Goal: Find contact information: Find contact information

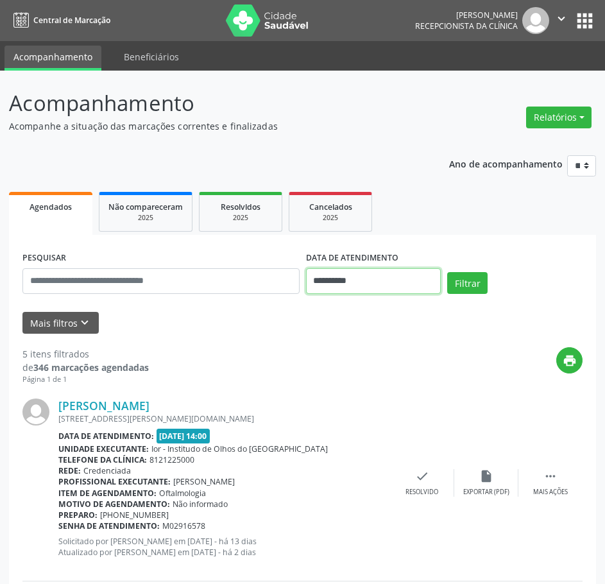
click at [349, 279] on input "**********" at bounding box center [373, 281] width 135 height 26
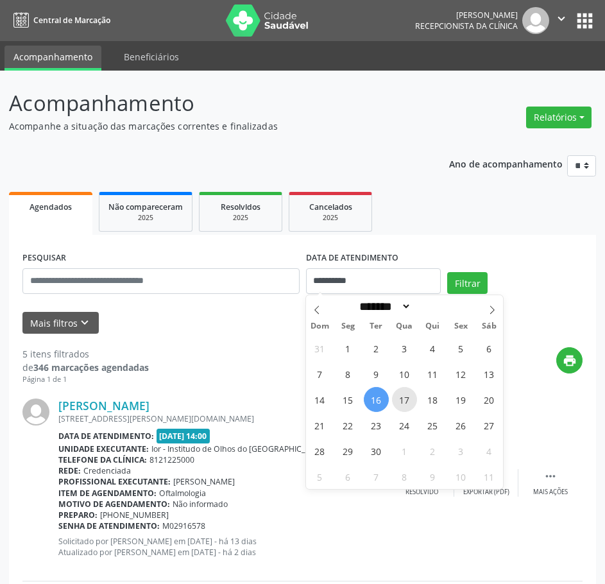
click at [404, 399] on span "17" at bounding box center [404, 399] width 25 height 25
type input "**********"
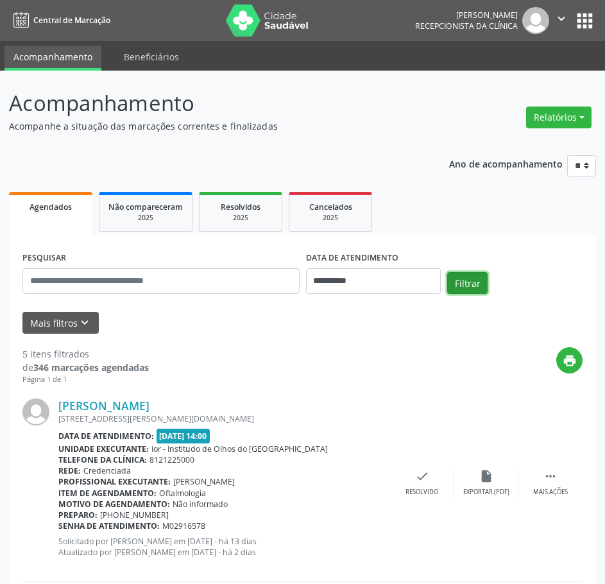
drag, startPoint x: 473, startPoint y: 278, endPoint x: 354, endPoint y: 286, distance: 119.7
click at [472, 279] on button "Filtrar" at bounding box center [467, 283] width 40 height 22
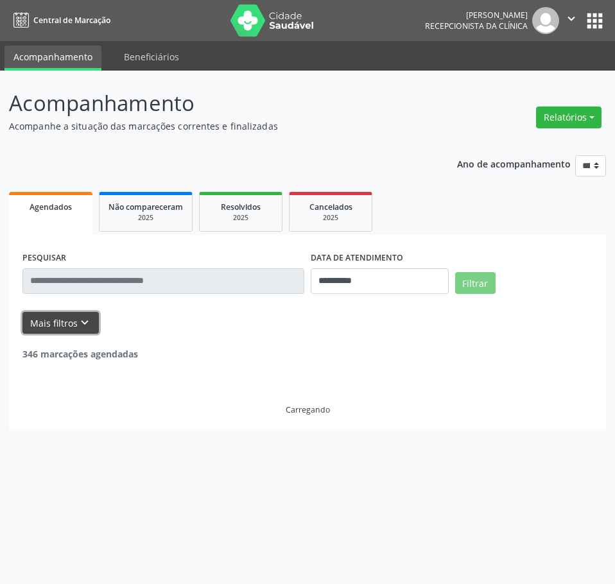
click at [65, 316] on button "Mais filtros keyboard_arrow_down" at bounding box center [60, 323] width 76 height 22
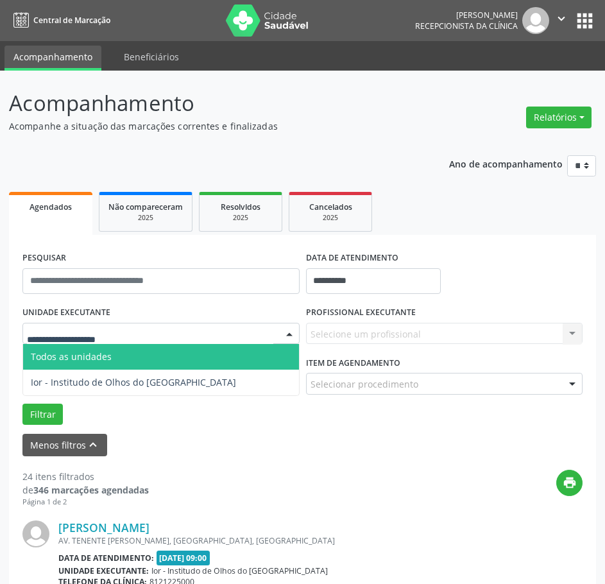
drag, startPoint x: 167, startPoint y: 327, endPoint x: 151, endPoint y: 363, distance: 39.4
click at [167, 327] on div at bounding box center [160, 334] width 277 height 22
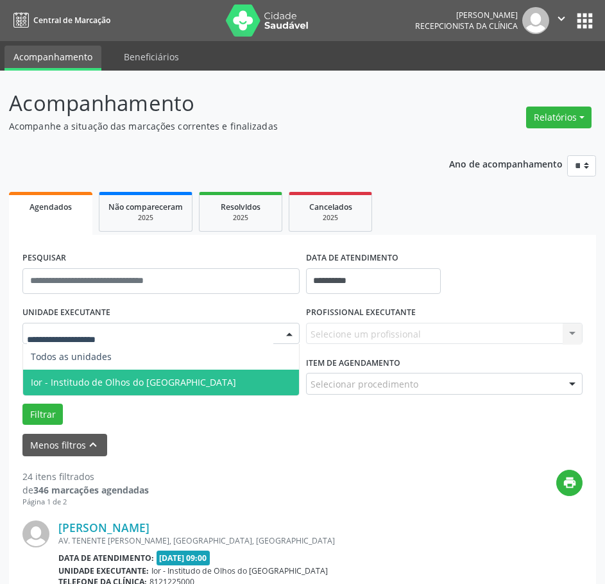
drag, startPoint x: 138, startPoint y: 381, endPoint x: 364, endPoint y: 323, distance: 233.3
click at [148, 371] on span "Ior - Institudo de Olhos do [GEOGRAPHIC_DATA]" at bounding box center [161, 383] width 276 height 26
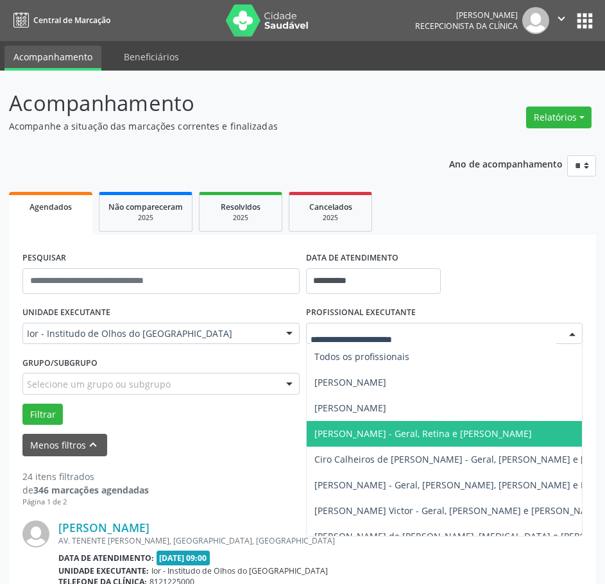
drag, startPoint x: 377, startPoint y: 437, endPoint x: 392, endPoint y: 443, distance: 16.7
click at [377, 436] on span "[PERSON_NAME] - Geral, Retina e [PERSON_NAME]" at bounding box center [423, 433] width 218 height 12
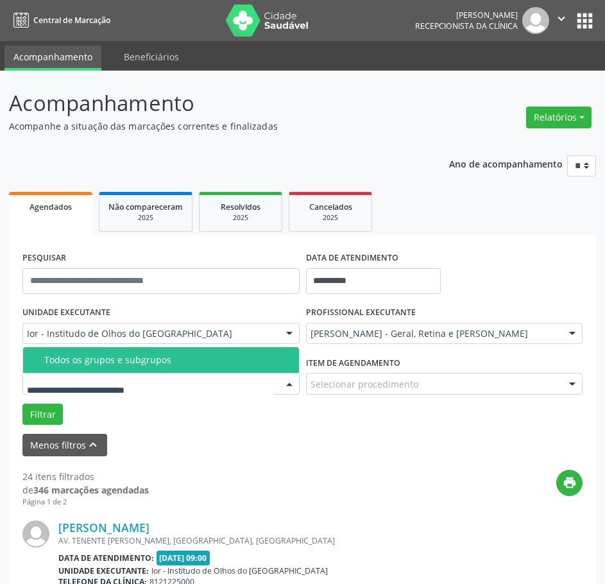
click at [211, 381] on div at bounding box center [160, 384] width 277 height 22
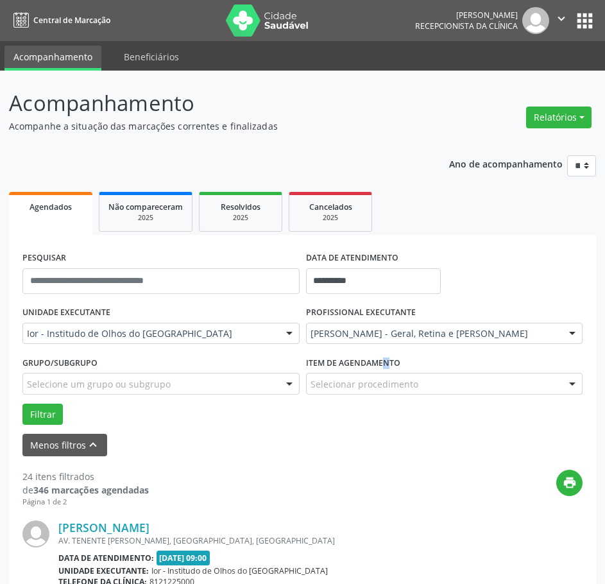
click at [357, 374] on div "Item de agendamento Selecionar procedimento #0000 - Alergologia #0001 - Angiolo…" at bounding box center [444, 373] width 277 height 41
click at [40, 415] on button "Filtrar" at bounding box center [42, 415] width 40 height 22
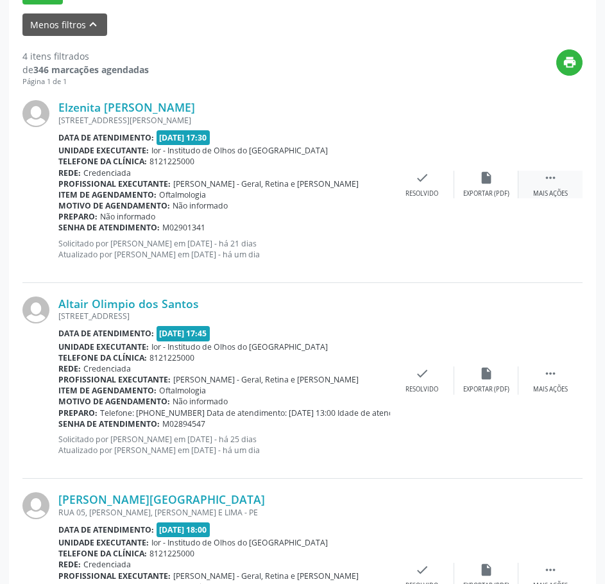
scroll to position [449, 0]
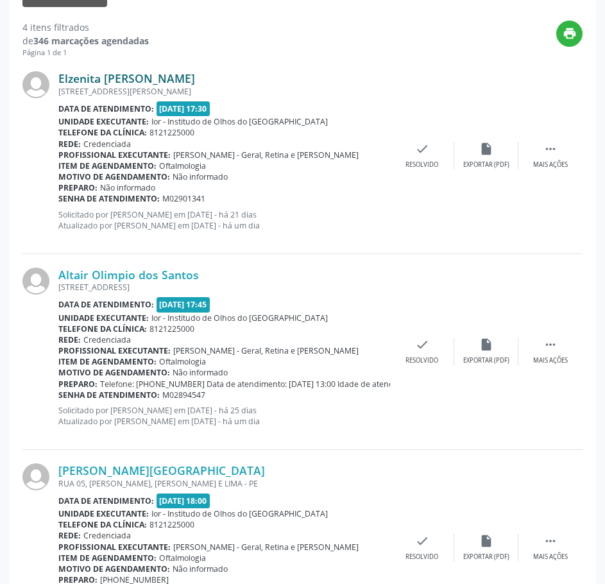
click at [132, 83] on link "Elzenita [PERSON_NAME]" at bounding box center [126, 78] width 137 height 14
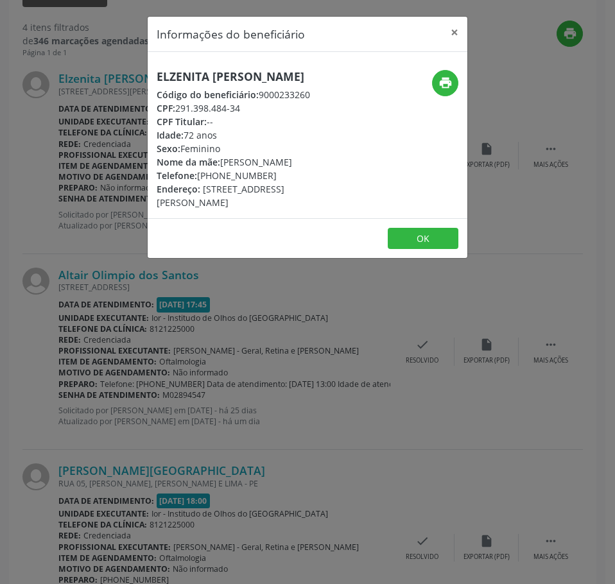
click at [219, 79] on h5 "Elzenita [PERSON_NAME]" at bounding box center [254, 76] width 195 height 13
copy div "Elzenita [PERSON_NAME]"
drag, startPoint x: 262, startPoint y: 176, endPoint x: 200, endPoint y: 179, distance: 62.3
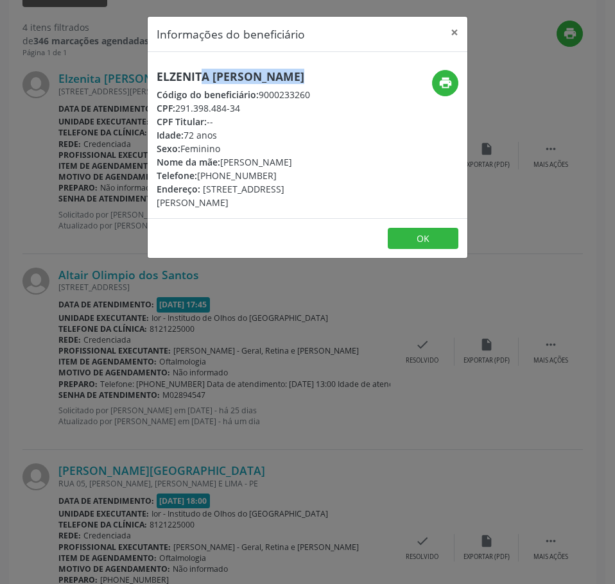
click at [200, 179] on div "Telefone: [PHONE_NUMBER]" at bounding box center [254, 175] width 195 height 13
copy div "[PHONE_NUMBER]"
click at [91, 418] on div "Informações do beneficiário × Elzenita Guedes Costa Código do beneficiário: 900…" at bounding box center [307, 292] width 615 height 584
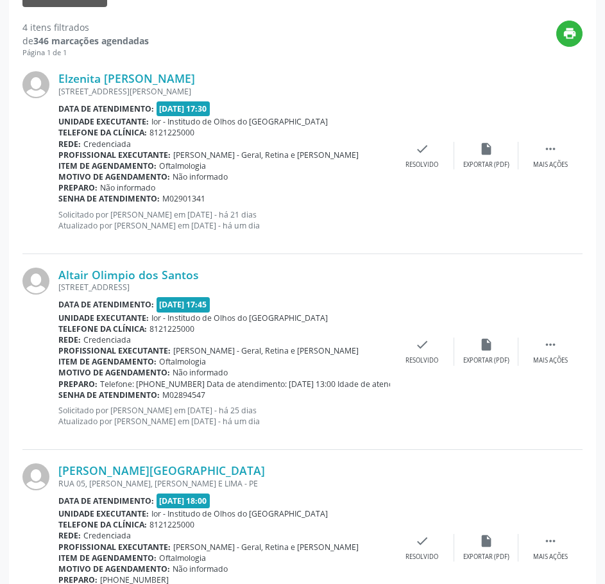
drag, startPoint x: 201, startPoint y: 200, endPoint x: 58, endPoint y: 198, distance: 143.1
click at [58, 197] on div "Elzenita [PERSON_NAME] [STREET_ADDRESS][PERSON_NAME] Data de atendimento: [DATE…" at bounding box center [302, 156] width 560 height 196
click at [58, 198] on div at bounding box center [40, 155] width 36 height 168
drag, startPoint x: 58, startPoint y: 198, endPoint x: 118, endPoint y: 200, distance: 60.4
click at [117, 200] on div "Elzenita [PERSON_NAME] [STREET_ADDRESS][PERSON_NAME] Data de atendimento: [DATE…" at bounding box center [302, 156] width 560 height 196
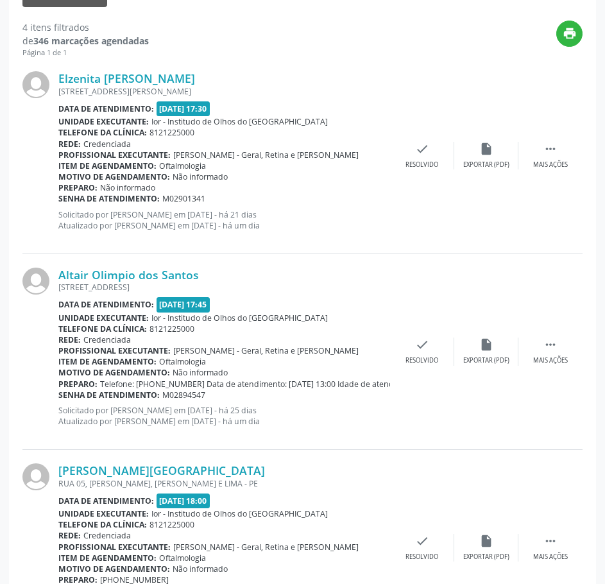
click at [208, 200] on div "Senha de atendimento: M02901341" at bounding box center [224, 198] width 332 height 11
drag, startPoint x: 203, startPoint y: 204, endPoint x: 176, endPoint y: 200, distance: 27.2
click at [175, 201] on span "M02901341" at bounding box center [183, 198] width 43 height 11
click at [176, 200] on span "M02901341" at bounding box center [183, 198] width 43 height 11
drag, startPoint x: 202, startPoint y: 198, endPoint x: 58, endPoint y: 199, distance: 143.8
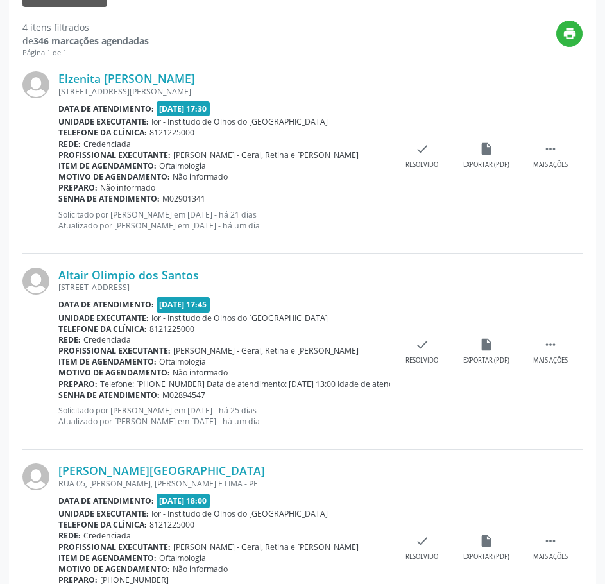
click at [58, 199] on div "Elzenita [PERSON_NAME] [STREET_ADDRESS][PERSON_NAME] Data de atendimento: [DATE…" at bounding box center [302, 156] width 560 height 196
click at [200, 200] on span "M02901341" at bounding box center [183, 198] width 43 height 11
drag, startPoint x: 205, startPoint y: 199, endPoint x: 60, endPoint y: 200, distance: 144.4
click at [60, 200] on div "Senha de atendimento: M02901341" at bounding box center [224, 198] width 332 height 11
copy div "Senha de atendimento: M02901341"
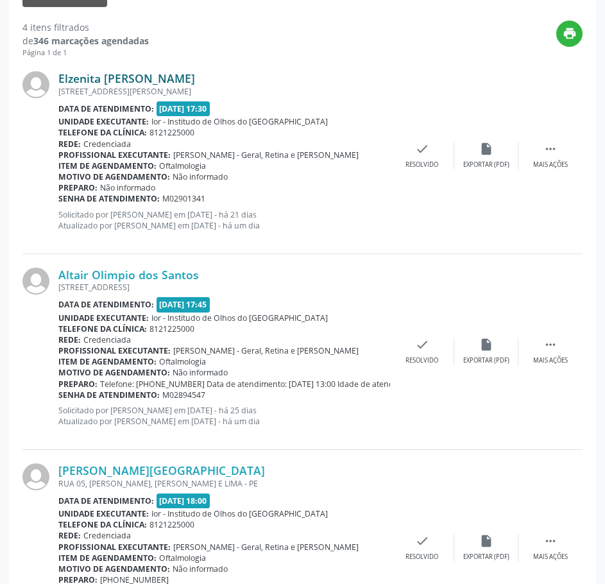
click at [142, 83] on link "Elzenita [PERSON_NAME]" at bounding box center [126, 78] width 137 height 14
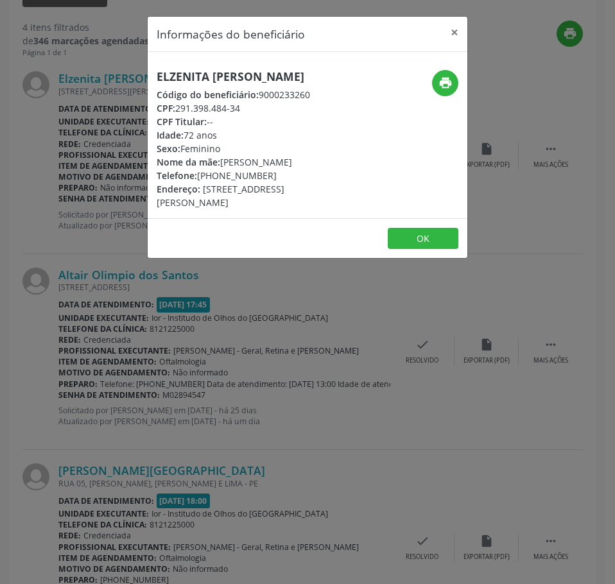
drag, startPoint x: 268, startPoint y: 172, endPoint x: 199, endPoint y: 171, distance: 69.3
click at [199, 171] on div "Telefone: [PHONE_NUMBER]" at bounding box center [254, 175] width 195 height 13
copy div "[PHONE_NUMBER]"
click at [342, 384] on div "Informações do beneficiário × Elzenita Guedes Costa Código do beneficiário: 900…" at bounding box center [307, 292] width 615 height 584
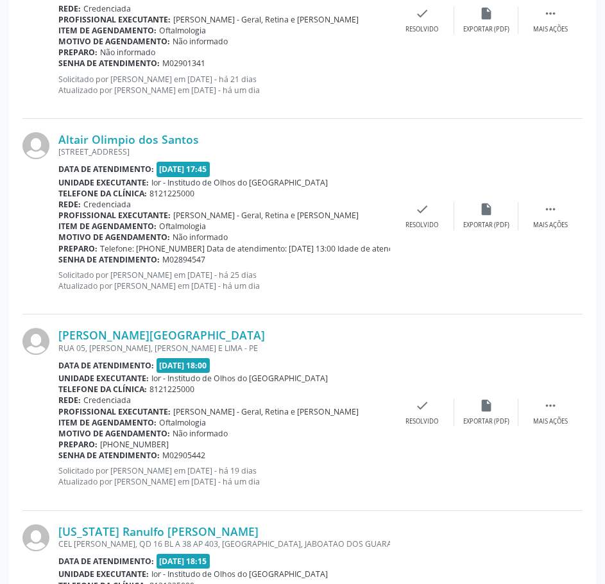
scroll to position [642, 0]
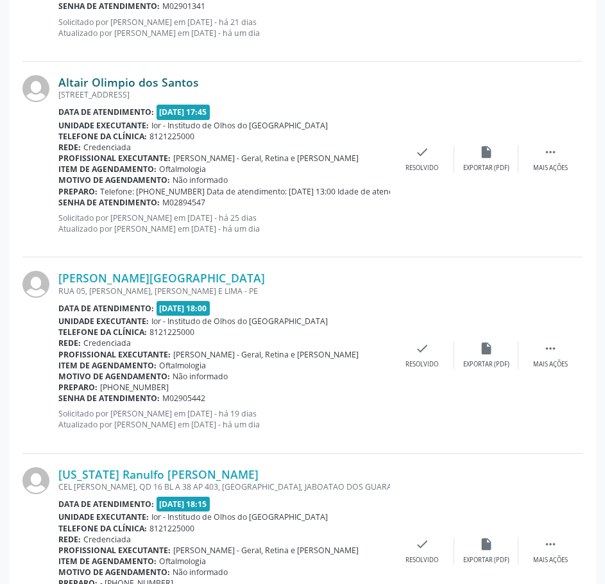
click at [178, 84] on link "Altair Olimpio dos Santos" at bounding box center [128, 82] width 141 height 14
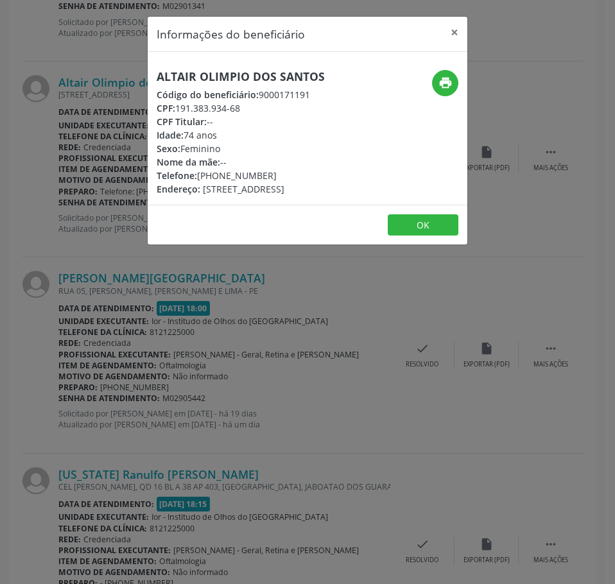
click at [228, 70] on h5 "Altair Olimpio dos Santos" at bounding box center [241, 76] width 168 height 13
copy div "Altair Olimpio dos Santos"
drag, startPoint x: 267, startPoint y: 175, endPoint x: 194, endPoint y: 174, distance: 73.2
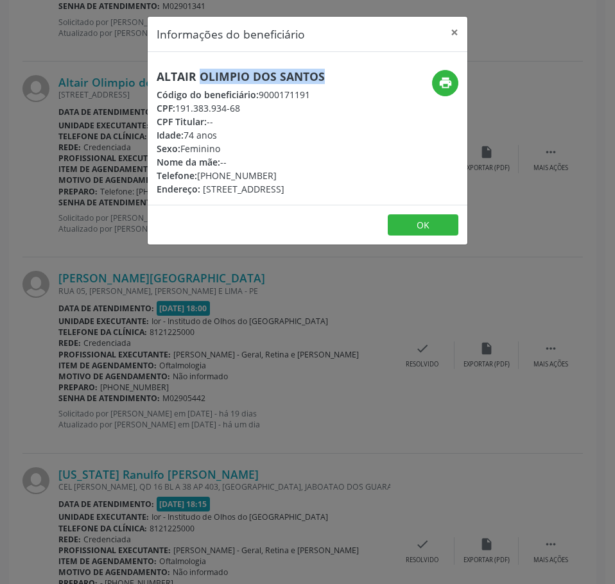
click at [197, 174] on div "Telefone: [PHONE_NUMBER]" at bounding box center [241, 175] width 168 height 13
copy div "[PHONE_NUMBER]"
click at [246, 379] on div "Informações do beneficiário × Altair Olimpio dos Santos Código do beneficiário:…" at bounding box center [307, 292] width 615 height 584
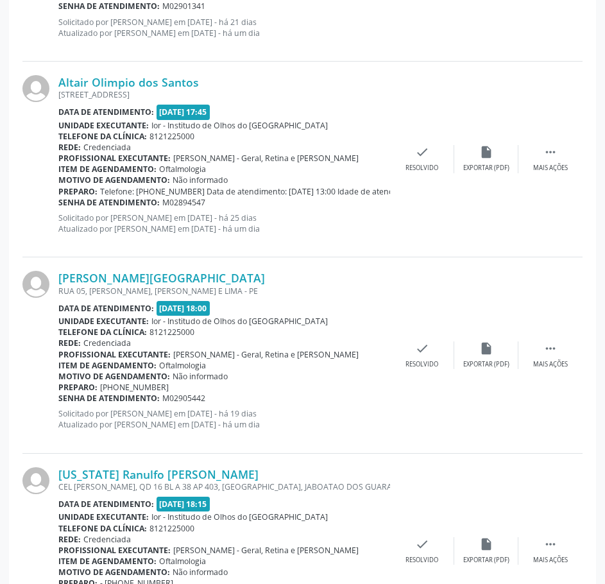
drag, startPoint x: 205, startPoint y: 203, endPoint x: 57, endPoint y: 201, distance: 148.3
click at [57, 201] on div "Altair Olimpio dos Santos [STREET_ADDRESS] Data de atendimento: [DATE] 17:45 Un…" at bounding box center [302, 160] width 560 height 196
click at [58, 201] on div at bounding box center [40, 159] width 36 height 168
click at [128, 218] on p "Solicitado por [PERSON_NAME] em [DATE] - há 25 dias Atualizado por [PERSON_NAME…" at bounding box center [224, 223] width 332 height 22
drag, startPoint x: 206, startPoint y: 205, endPoint x: 60, endPoint y: 204, distance: 145.7
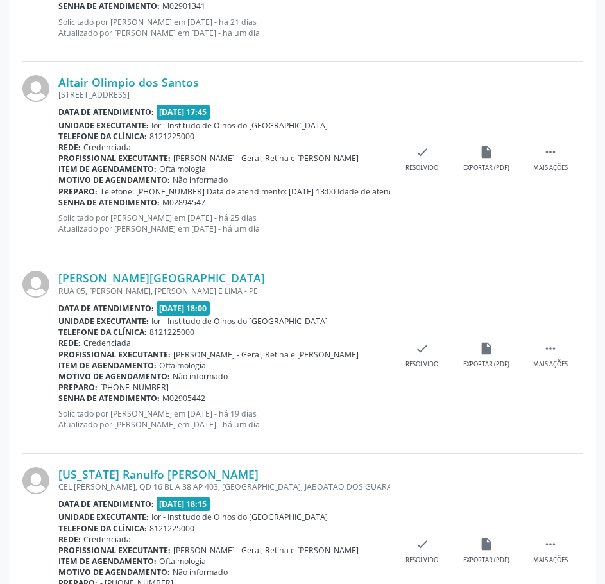
click at [60, 204] on div "Senha de atendimento: M02894547" at bounding box center [224, 202] width 332 height 11
copy div "Senha de atendimento: M02894547"
click at [176, 82] on link "Altair Olimpio dos Santos" at bounding box center [128, 82] width 141 height 14
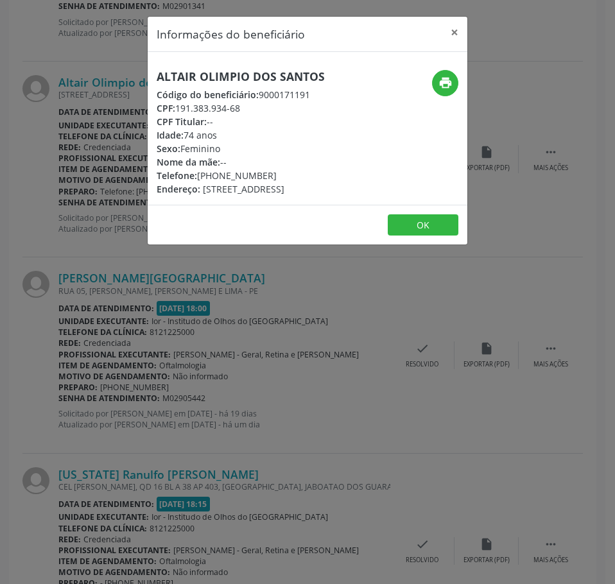
drag, startPoint x: 268, startPoint y: 176, endPoint x: 200, endPoint y: 175, distance: 68.7
click at [200, 175] on div "Telefone: [PHONE_NUMBER]" at bounding box center [241, 175] width 168 height 13
copy div "[PHONE_NUMBER]"
click at [283, 363] on div "Informações do beneficiário × Altair Olimpio dos Santos Código do beneficiário:…" at bounding box center [307, 292] width 615 height 584
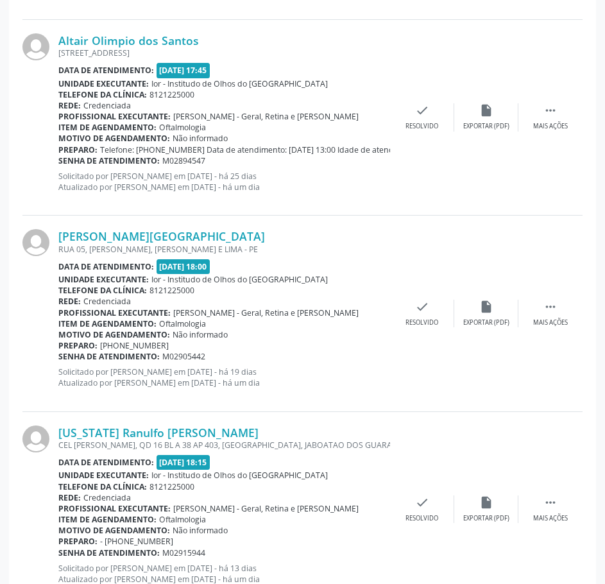
scroll to position [729, 0]
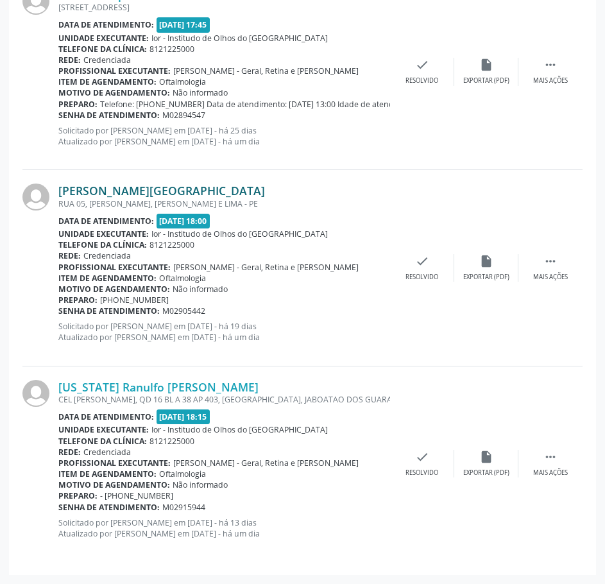
click at [155, 191] on link "[PERSON_NAME][GEOGRAPHIC_DATA]" at bounding box center [161, 191] width 207 height 14
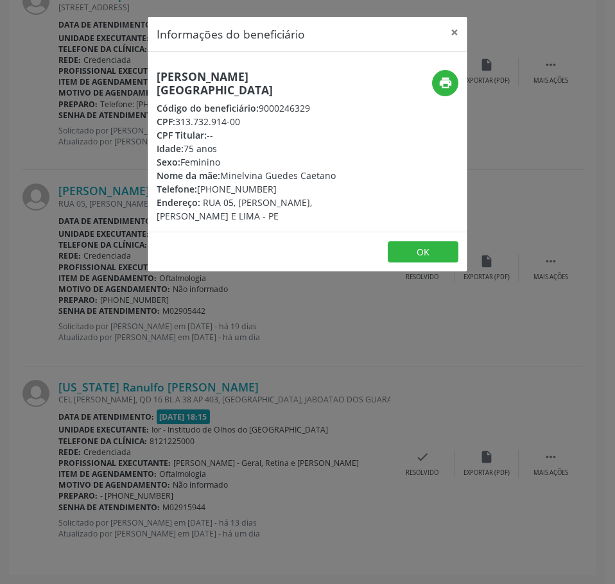
click at [232, 76] on h5 "[PERSON_NAME][GEOGRAPHIC_DATA]" at bounding box center [254, 83] width 195 height 27
copy div "[PERSON_NAME][GEOGRAPHIC_DATA]"
click at [442, 85] on icon "print" at bounding box center [445, 83] width 14 height 14
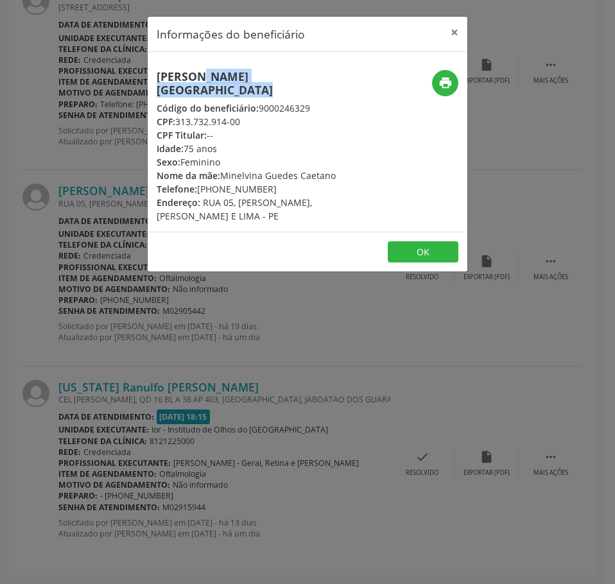
drag, startPoint x: 259, startPoint y: 175, endPoint x: 200, endPoint y: 174, distance: 59.7
click at [200, 182] on div "Telefone: [PHONE_NUMBER]" at bounding box center [254, 188] width 195 height 13
click at [216, 338] on div "Informações do beneficiário × [PERSON_NAME] de [GEOGRAPHIC_DATA] Código do bene…" at bounding box center [307, 292] width 615 height 584
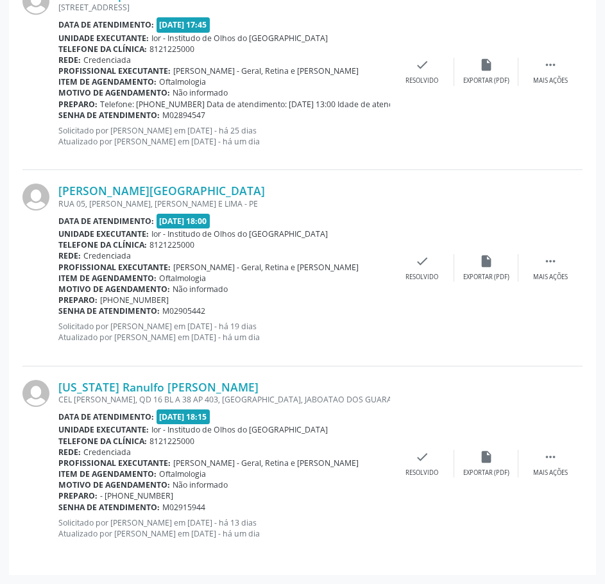
drag, startPoint x: 208, startPoint y: 313, endPoint x: 60, endPoint y: 309, distance: 147.7
click at [60, 309] on div "Senha de atendimento: M02905442" at bounding box center [224, 310] width 332 height 11
click at [152, 187] on link "[PERSON_NAME][GEOGRAPHIC_DATA]" at bounding box center [161, 191] width 207 height 14
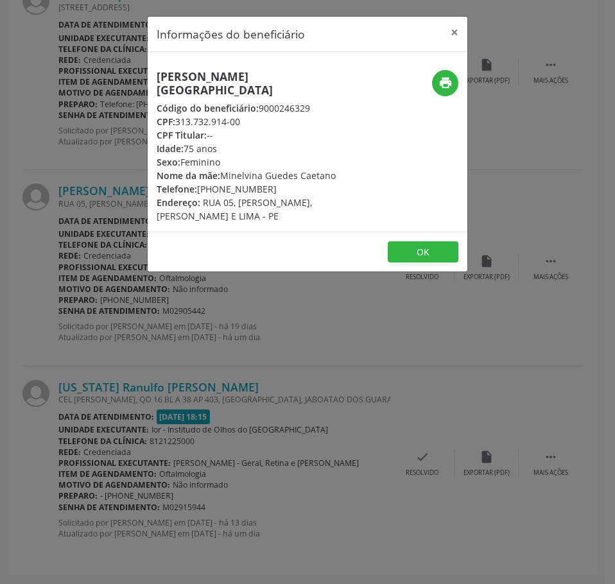
drag, startPoint x: 273, startPoint y: 176, endPoint x: 200, endPoint y: 175, distance: 73.8
click at [200, 182] on div "Telefone: [PHONE_NUMBER]" at bounding box center [254, 188] width 195 height 13
click at [297, 457] on div "Informações do beneficiário × [PERSON_NAME] de [GEOGRAPHIC_DATA] Código do bene…" at bounding box center [307, 292] width 615 height 584
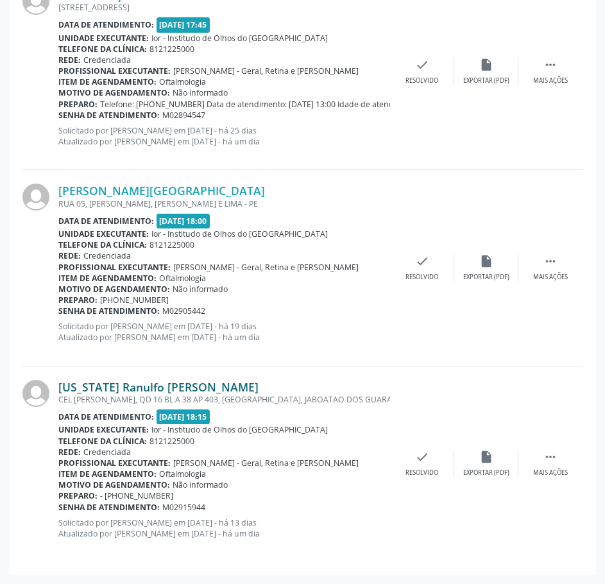
click at [195, 386] on link "[US_STATE] Ranulfo [PERSON_NAME]" at bounding box center [158, 387] width 200 height 14
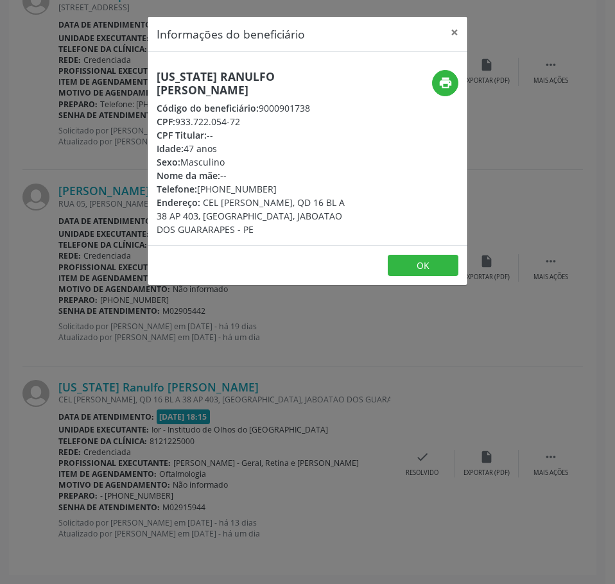
drag, startPoint x: 268, startPoint y: 187, endPoint x: 200, endPoint y: 186, distance: 68.7
click at [200, 186] on div "Telefone: [PHONE_NUMBER]" at bounding box center [254, 188] width 195 height 13
click at [278, 67] on div "[US_STATE] Ranulfo [PERSON_NAME] Código do beneficiário: 9000901738 CPF: 933.72…" at bounding box center [308, 148] width 320 height 193
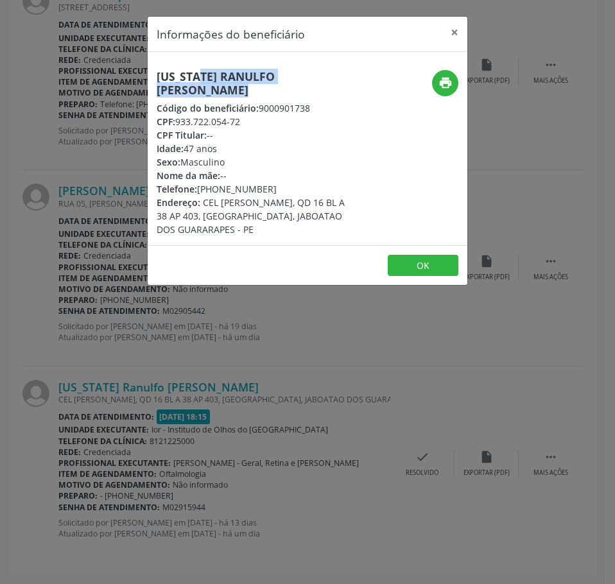
drag, startPoint x: 243, startPoint y: 122, endPoint x: 176, endPoint y: 118, distance: 66.9
click at [176, 118] on div "CPF: 933.722.054-72" at bounding box center [254, 121] width 195 height 13
drag, startPoint x: 273, startPoint y: 189, endPoint x: 199, endPoint y: 189, distance: 74.4
click at [199, 189] on div "Telefone: [PHONE_NUMBER]" at bounding box center [254, 188] width 195 height 13
click at [450, 87] on icon "print" at bounding box center [445, 83] width 14 height 14
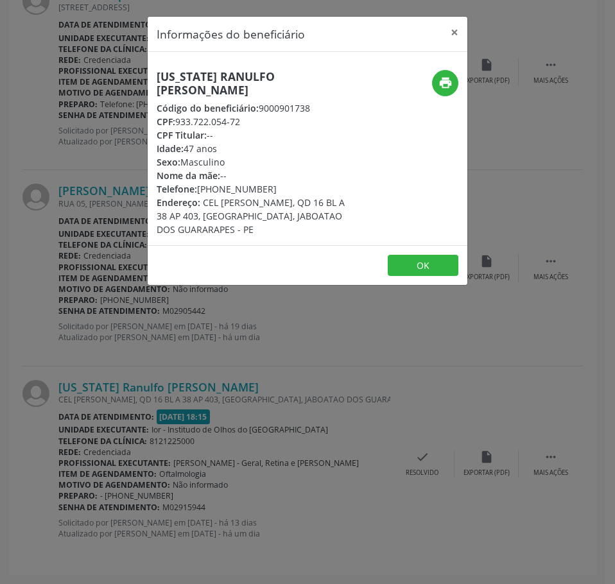
click at [230, 425] on div "Informações do beneficiário × [US_STATE] Ranulfo [PERSON_NAME] Código do benefi…" at bounding box center [307, 292] width 615 height 584
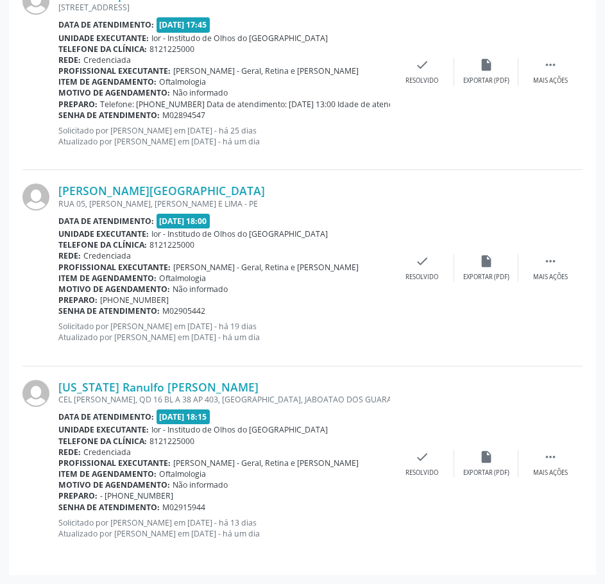
drag, startPoint x: 205, startPoint y: 509, endPoint x: 59, endPoint y: 510, distance: 146.3
click at [59, 510] on div "Senha de atendimento: M02915944" at bounding box center [224, 507] width 332 height 11
click at [150, 390] on link "[US_STATE] Ranulfo [PERSON_NAME]" at bounding box center [158, 387] width 200 height 14
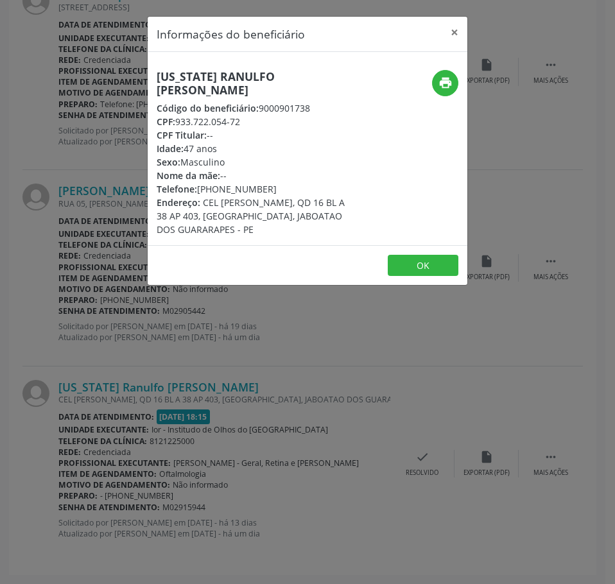
drag, startPoint x: 268, startPoint y: 187, endPoint x: 196, endPoint y: 189, distance: 71.9
click at [196, 189] on div "Telefone: [PHONE_NUMBER]" at bounding box center [254, 188] width 195 height 13
click at [453, 33] on button "×" at bounding box center [455, 32] width 26 height 31
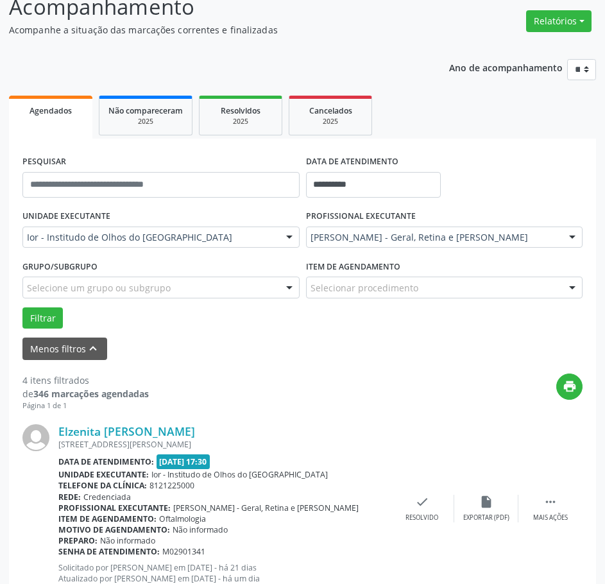
scroll to position [0, 0]
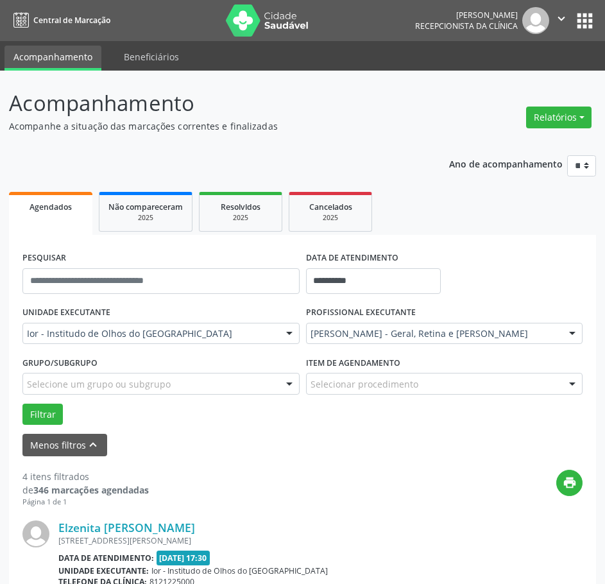
click at [560, 15] on icon "" at bounding box center [562, 19] width 14 height 14
click at [533, 83] on link "Sair" at bounding box center [529, 78] width 89 height 18
